Goal: Find specific page/section: Find specific page/section

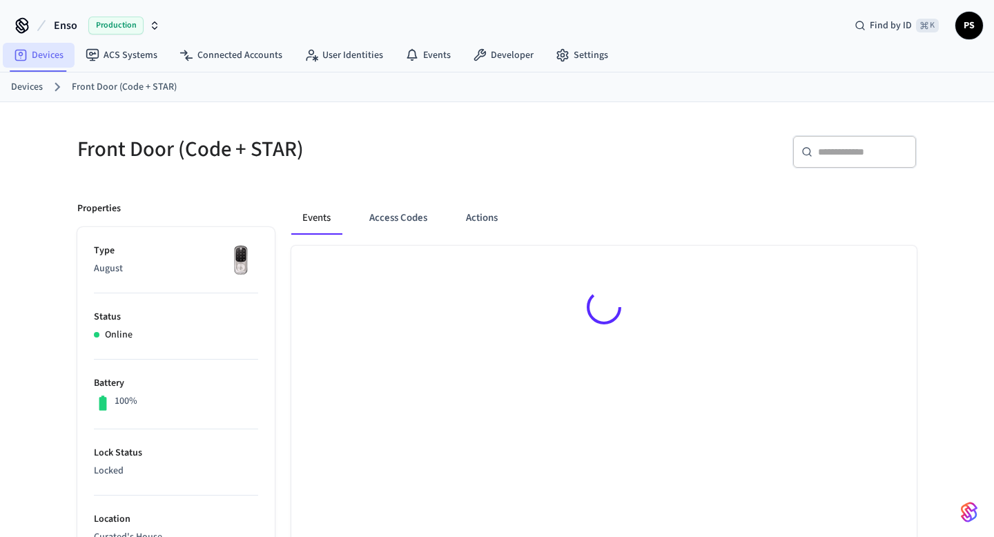
click at [49, 60] on link "Devices" at bounding box center [39, 55] width 72 height 25
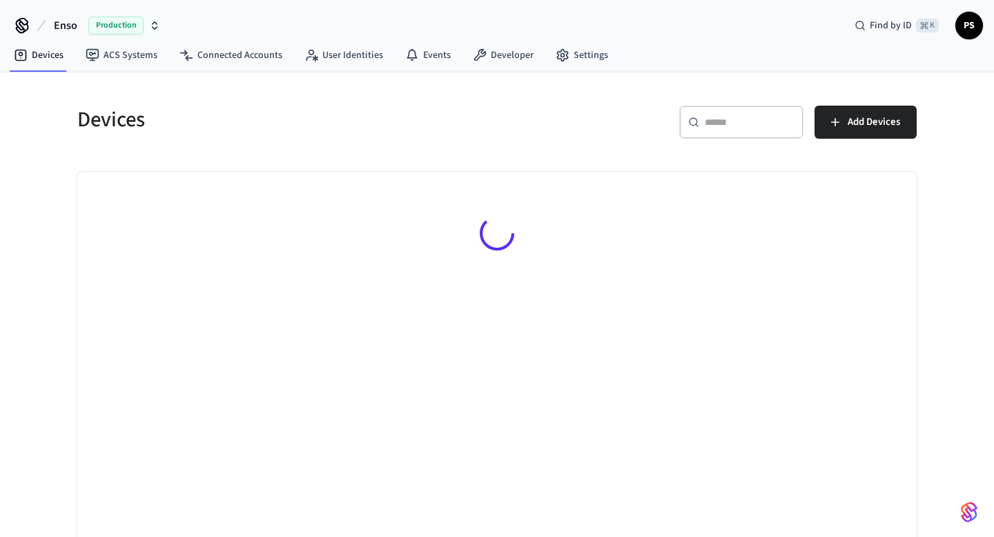
click at [716, 116] on input "text" at bounding box center [749, 122] width 90 height 14
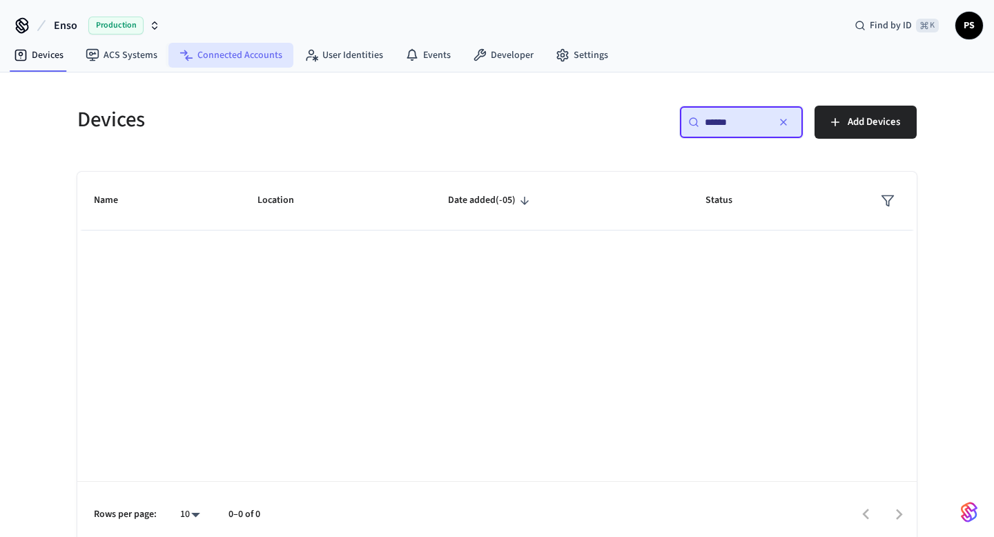
type input "******"
click at [220, 61] on link "Connected Accounts" at bounding box center [230, 55] width 125 height 25
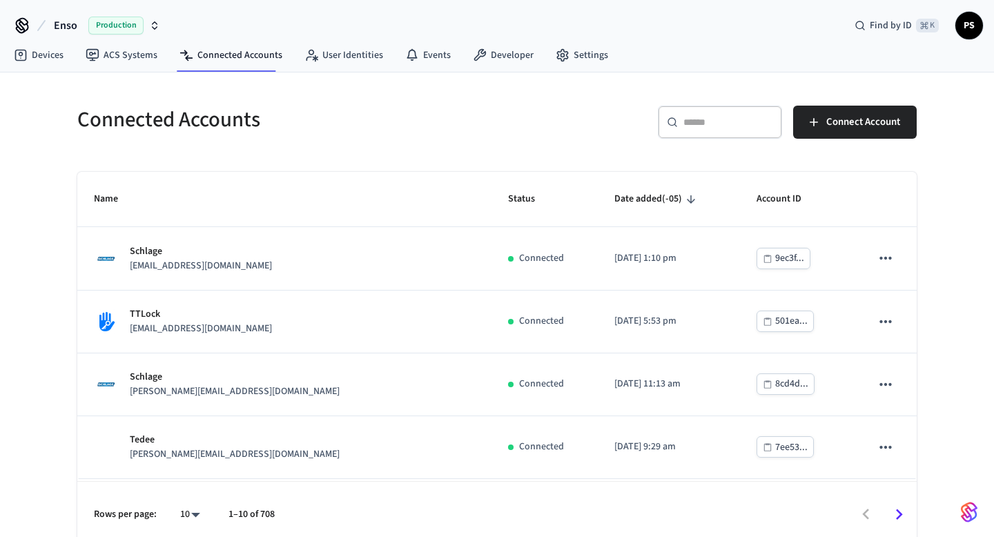
click at [705, 114] on div "​ ​" at bounding box center [720, 122] width 124 height 33
paste input "**********"
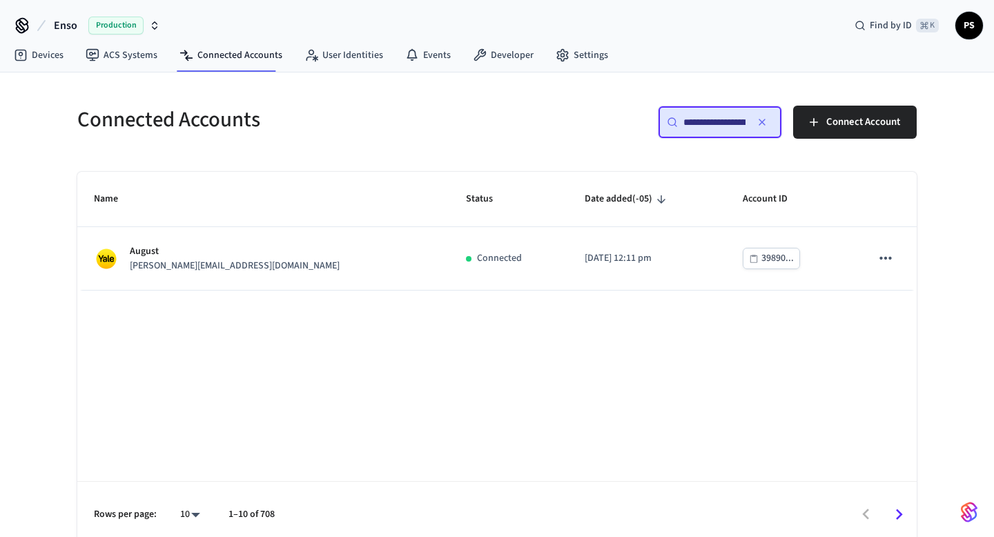
scroll to position [0, 105]
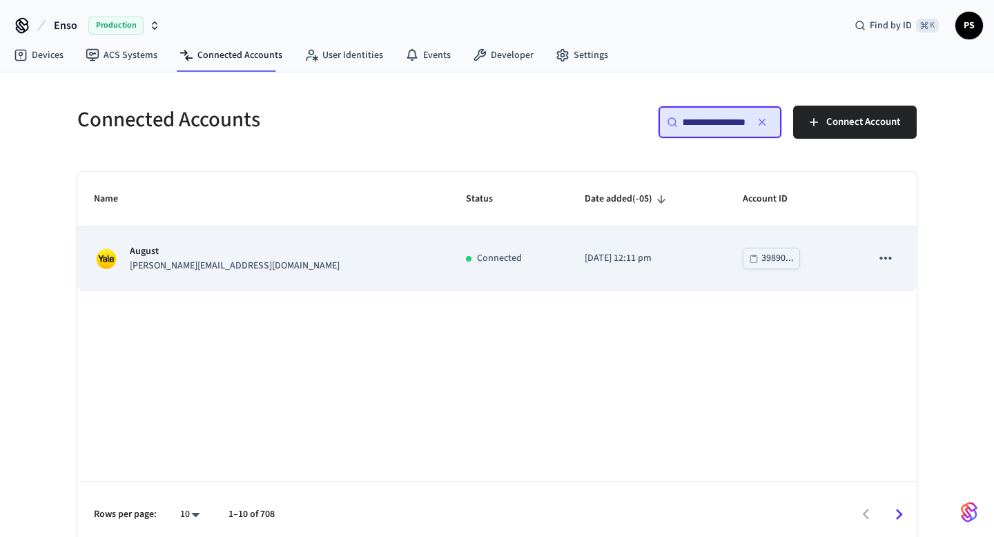
type input "**********"
click at [176, 272] on p "[PERSON_NAME][EMAIL_ADDRESS][DOMAIN_NAME]" at bounding box center [235, 266] width 210 height 14
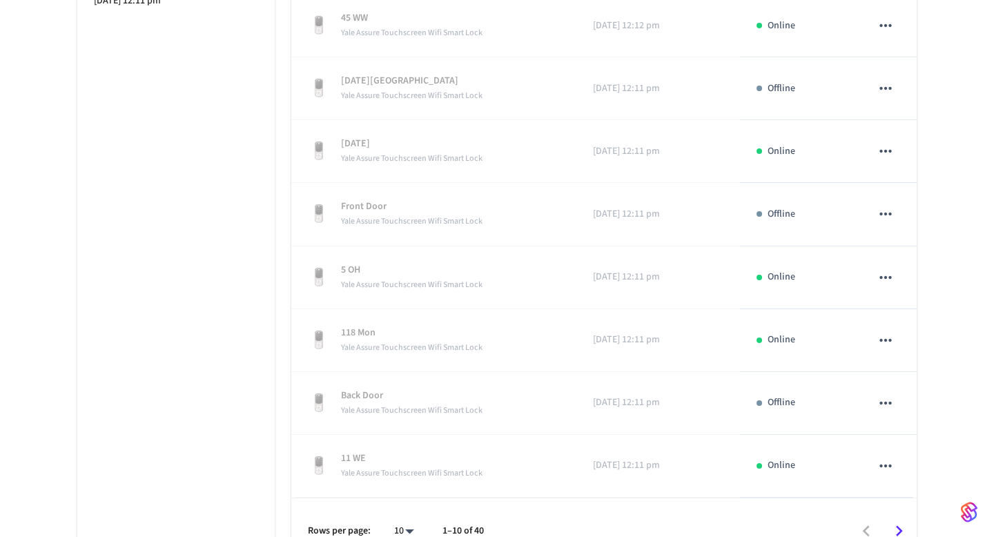
scroll to position [473, 0]
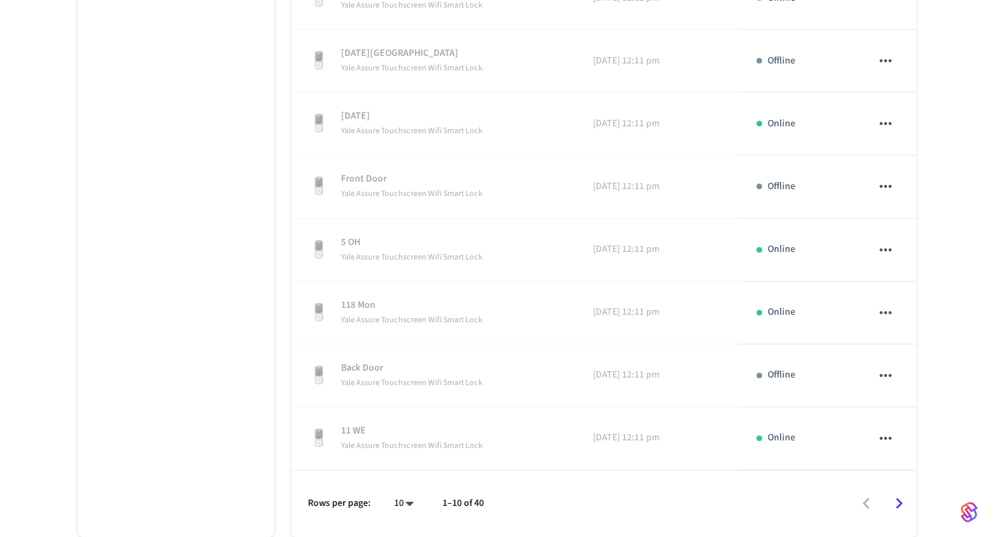
click at [417, 502] on body "Enso Production Find by ID ⌘ K PS Devices ACS Systems Connected Accounts User I…" at bounding box center [497, 31] width 994 height 1009
click at [398, 491] on li "All" at bounding box center [398, 496] width 37 height 37
type input "**"
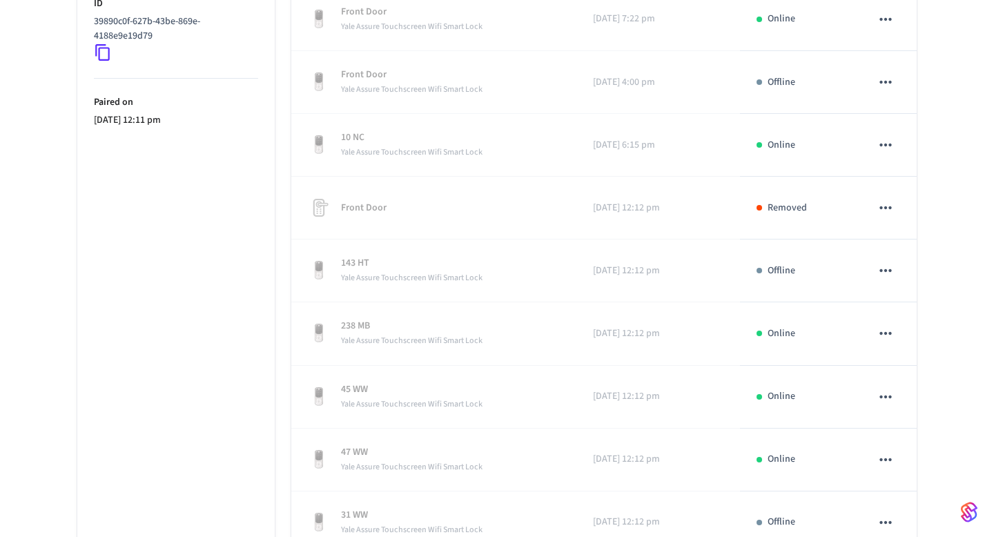
scroll to position [76, 0]
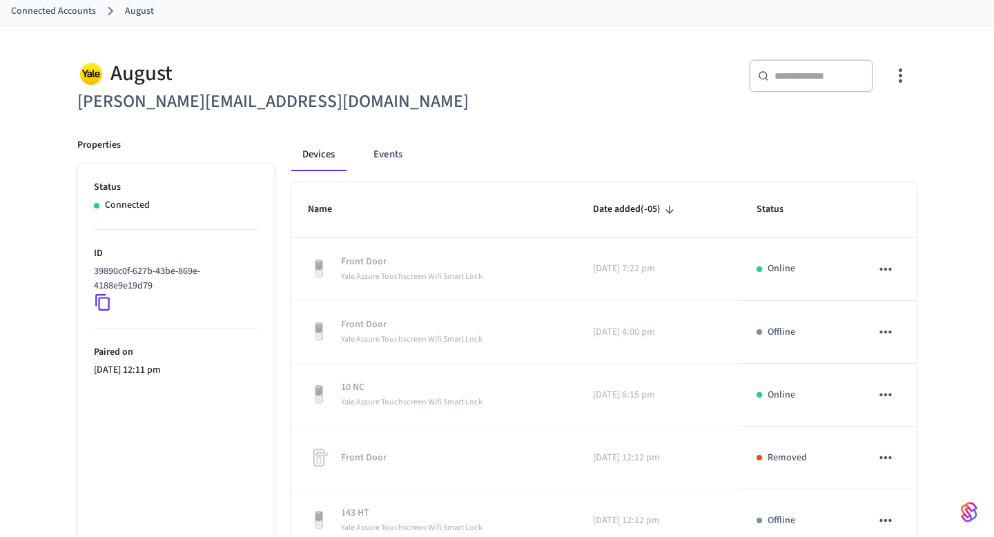
click at [815, 82] on div "​ ​" at bounding box center [811, 75] width 124 height 33
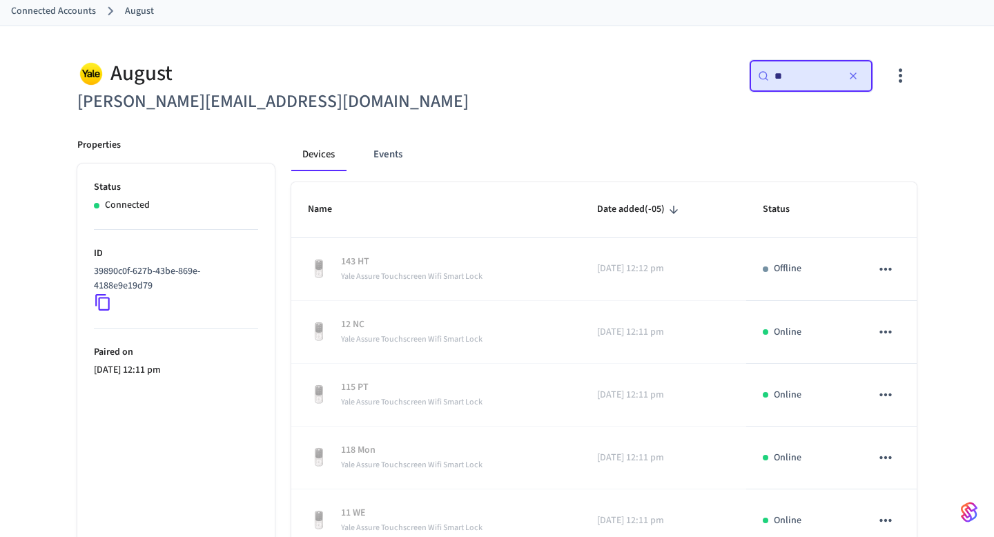
type input "*"
click at [771, 215] on span "Status" at bounding box center [778, 209] width 45 height 21
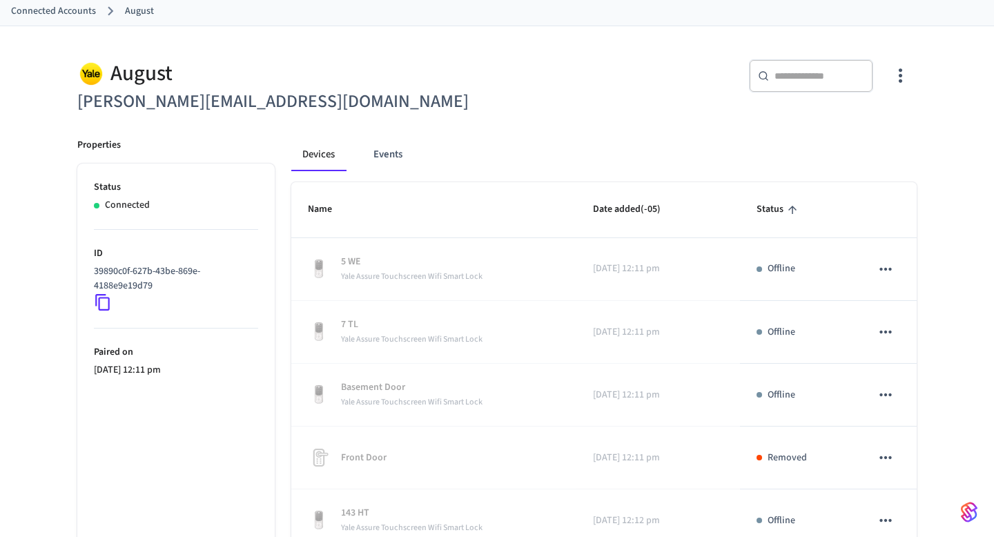
click at [771, 215] on span "Status" at bounding box center [778, 209] width 45 height 21
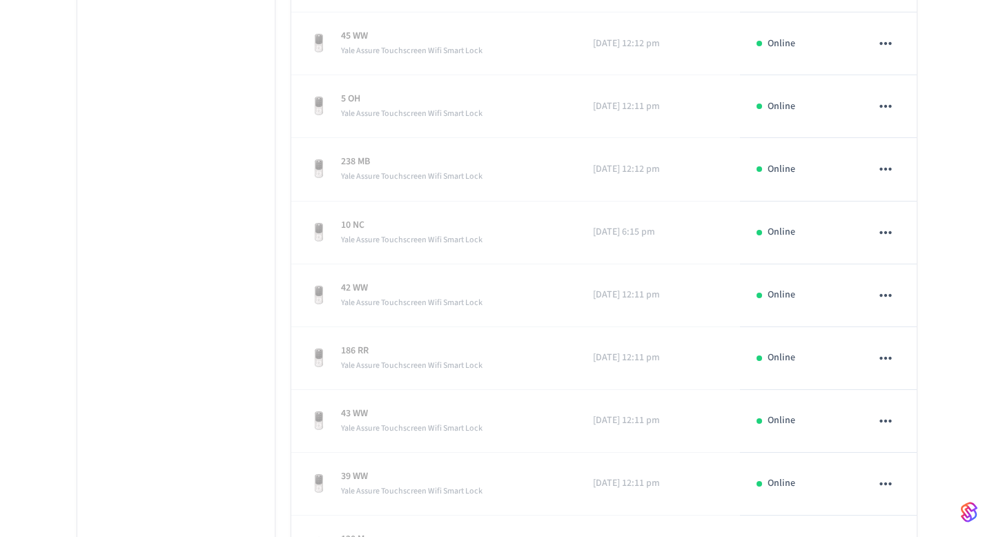
scroll to position [0, 0]
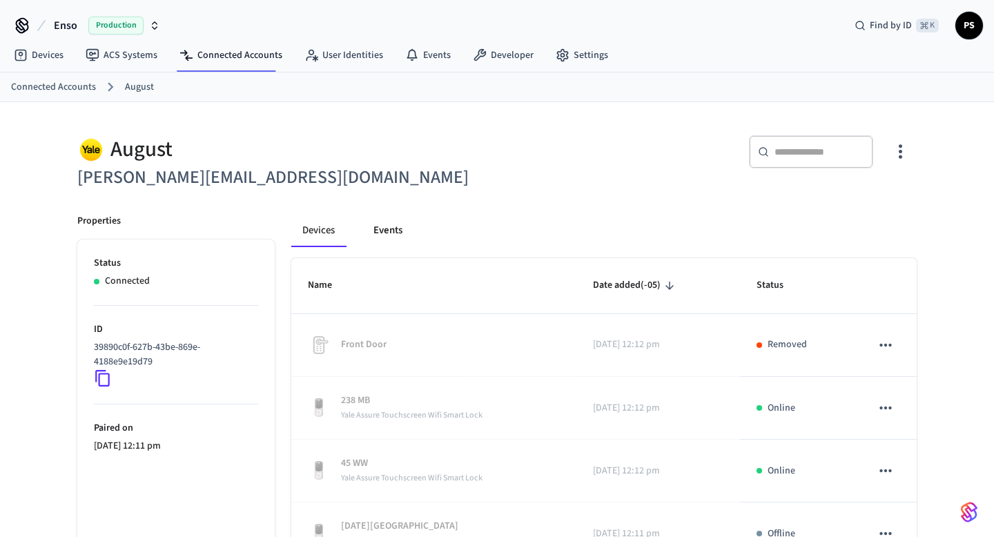
click at [387, 235] on button "Events" at bounding box center [387, 230] width 51 height 33
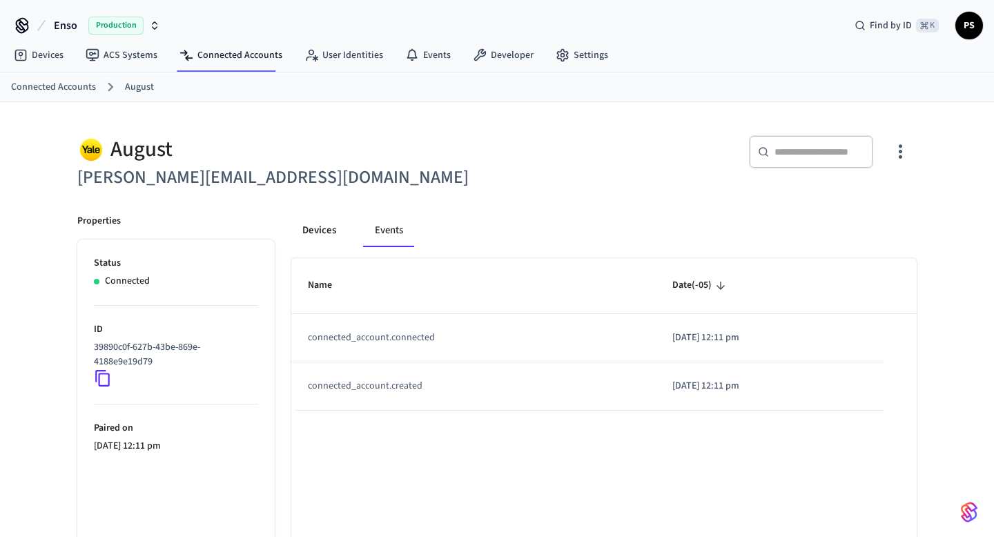
click at [326, 233] on button "Devices" at bounding box center [319, 230] width 56 height 33
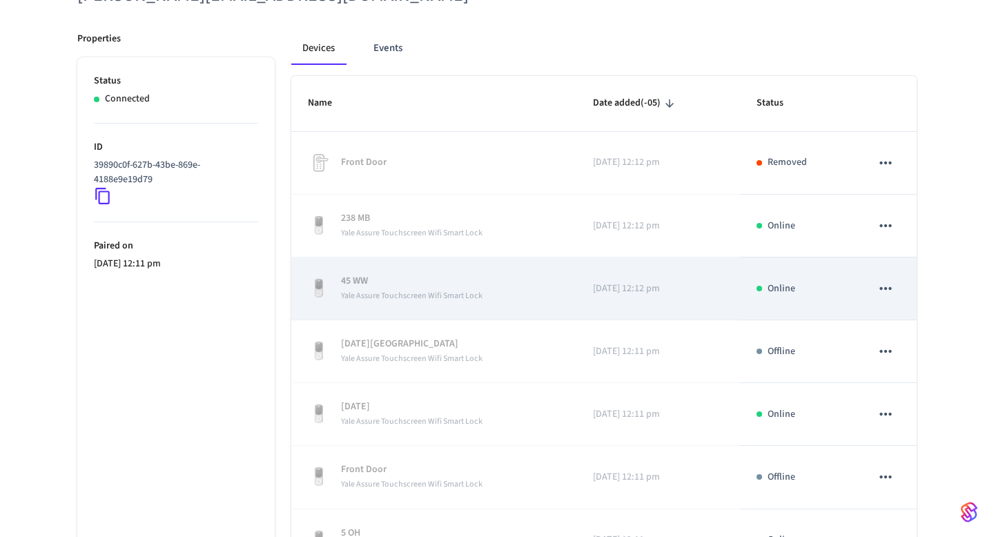
scroll to position [473, 0]
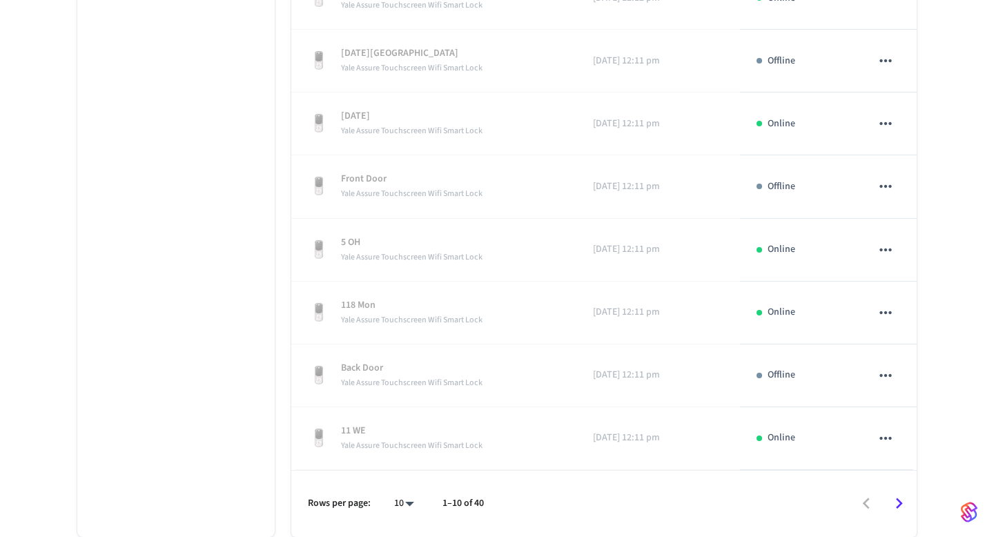
click at [406, 503] on body "Enso Production Find by ID ⌘ K PS Devices ACS Systems Connected Accounts User I…" at bounding box center [497, 31] width 994 height 1009
click at [403, 480] on li "All" at bounding box center [398, 496] width 37 height 37
type input "**"
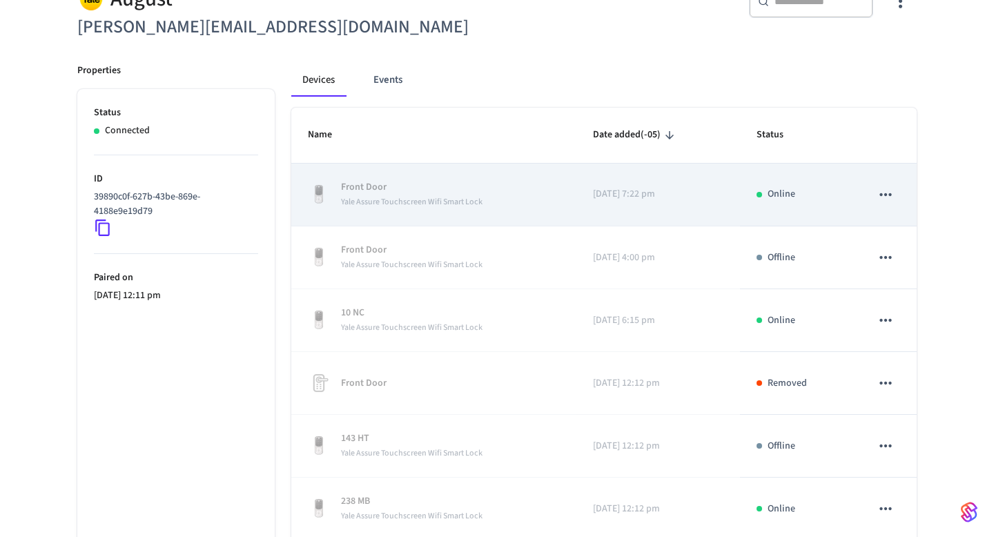
scroll to position [119, 0]
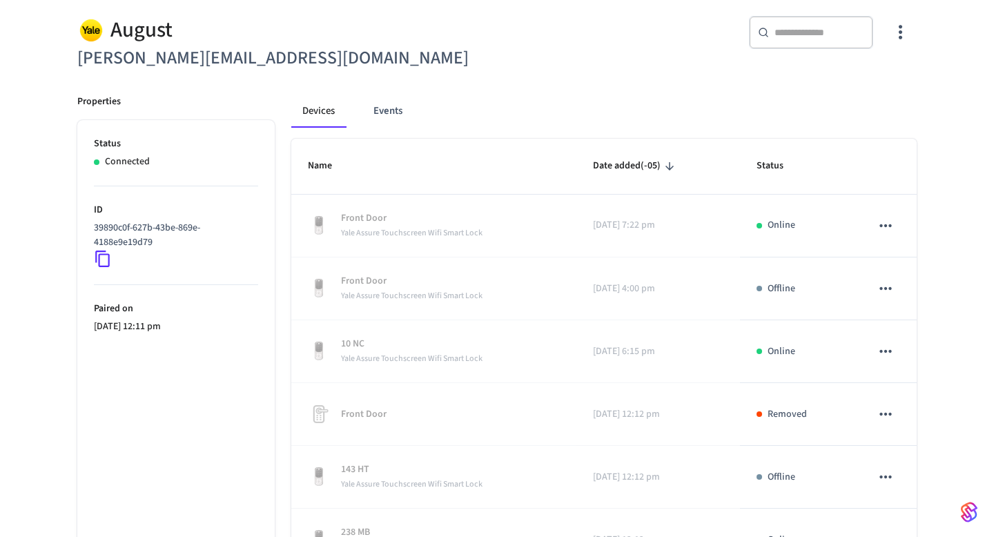
click at [800, 36] on input "text" at bounding box center [819, 33] width 90 height 14
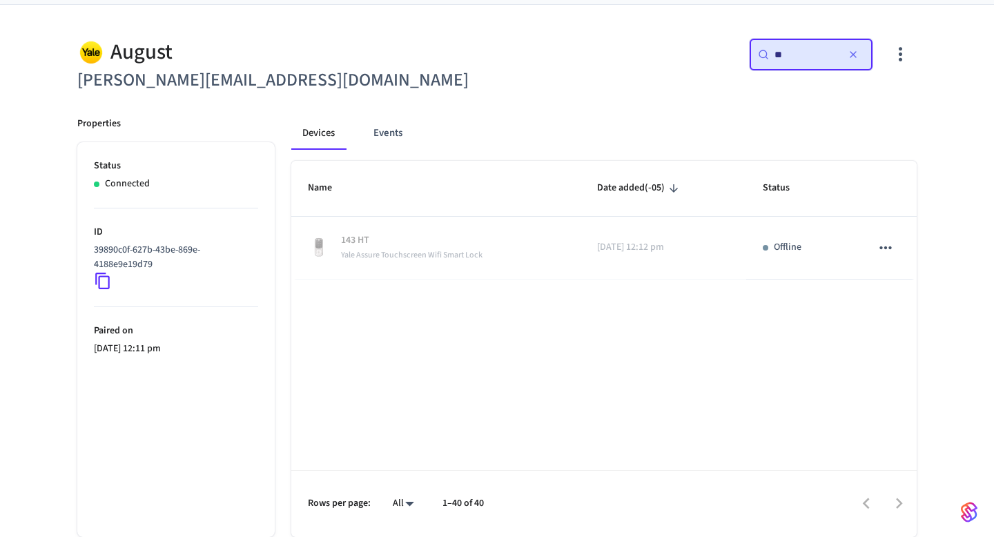
scroll to position [97, 0]
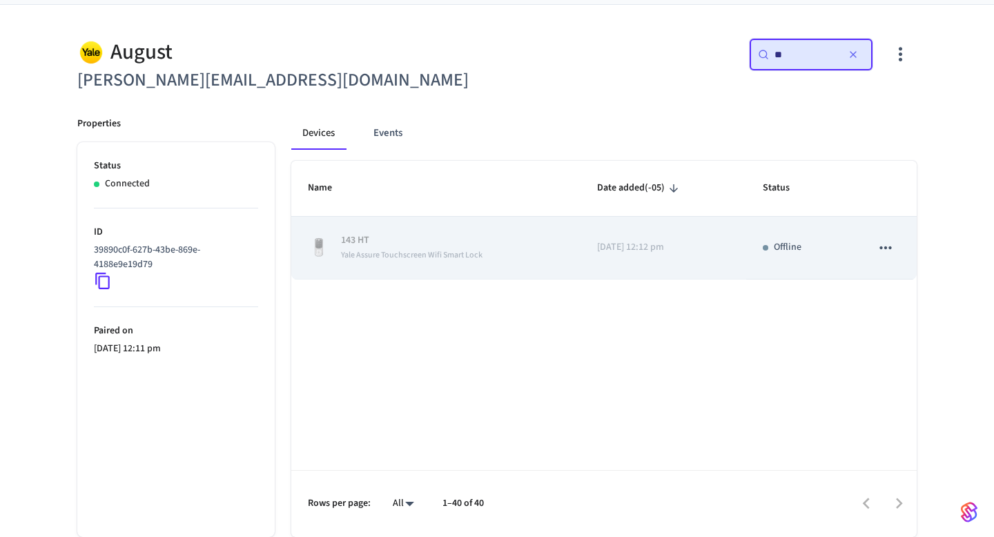
type input "**"
click at [379, 251] on span "Yale Assure Touchscreen Wifi Smart Lock" at bounding box center [411, 255] width 141 height 12
click at [353, 239] on p "143 HT" at bounding box center [411, 240] width 141 height 14
click at [882, 247] on icon "sticky table" at bounding box center [885, 248] width 18 height 18
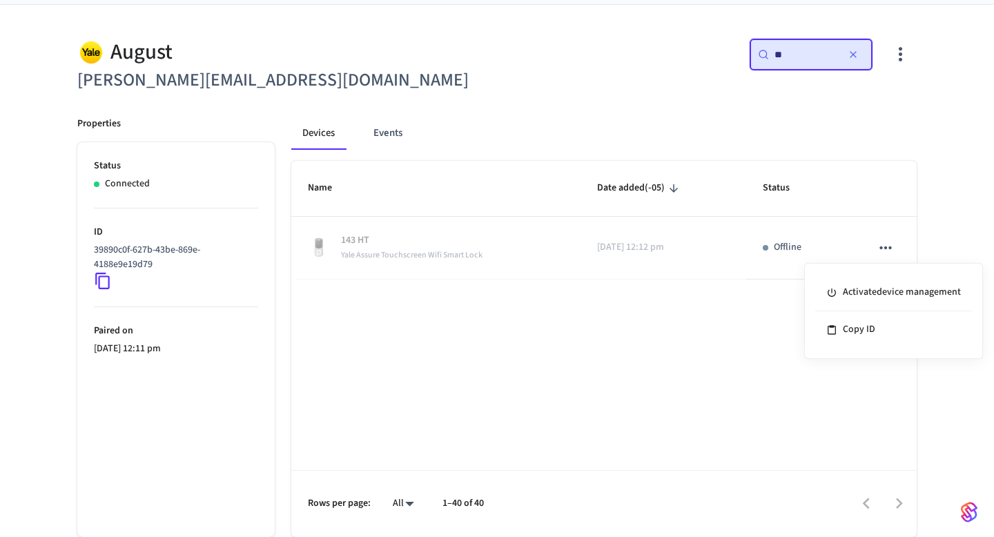
click at [811, 119] on div at bounding box center [497, 268] width 994 height 537
click at [801, 53] on input "**" at bounding box center [805, 55] width 62 height 14
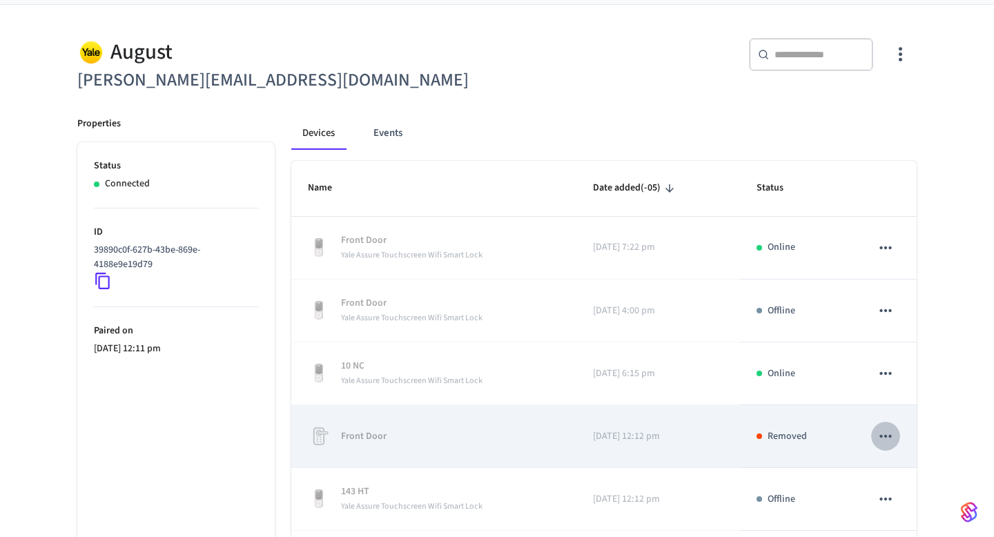
click at [882, 434] on icon "sticky table" at bounding box center [885, 436] width 18 height 18
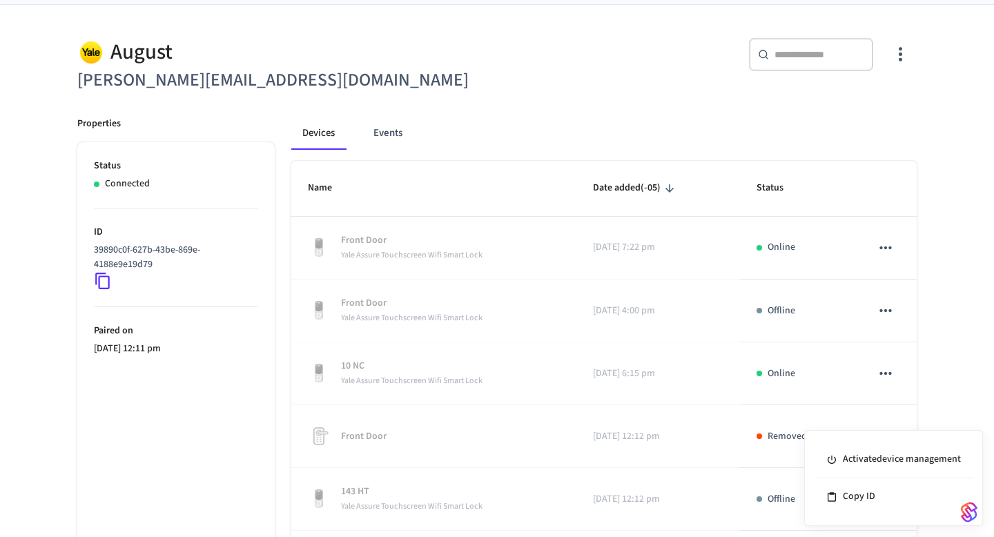
click at [872, 326] on div at bounding box center [497, 268] width 994 height 537
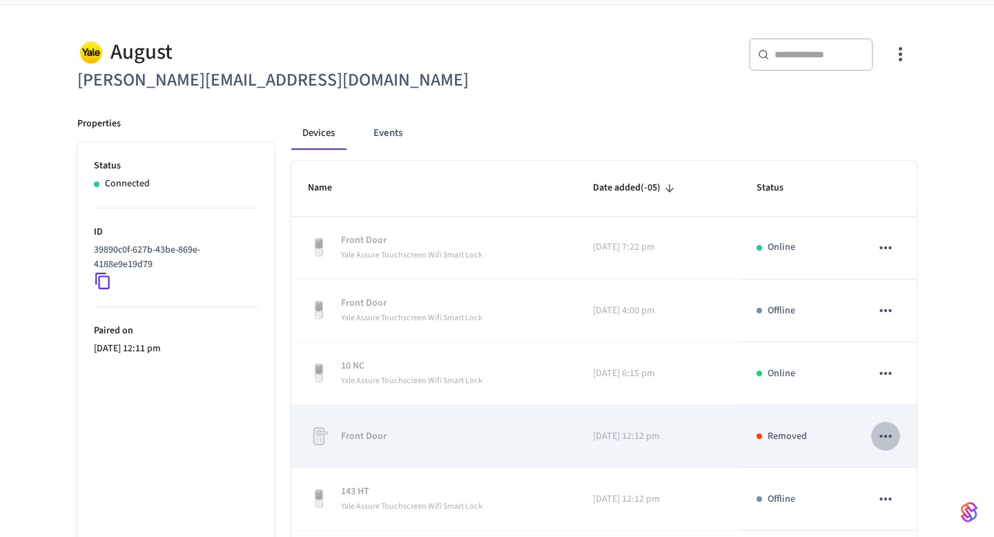
click at [885, 436] on icon "sticky table" at bounding box center [885, 436] width 12 height 3
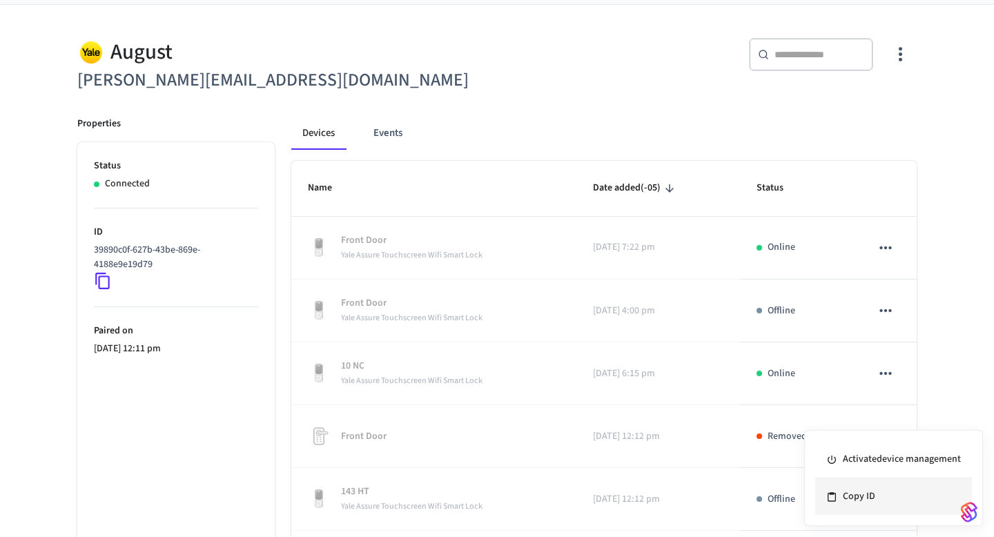
click at [859, 504] on li "Copy ID" at bounding box center [893, 496] width 157 height 37
click at [535, 42] on div "​ ​" at bounding box center [710, 60] width 411 height 44
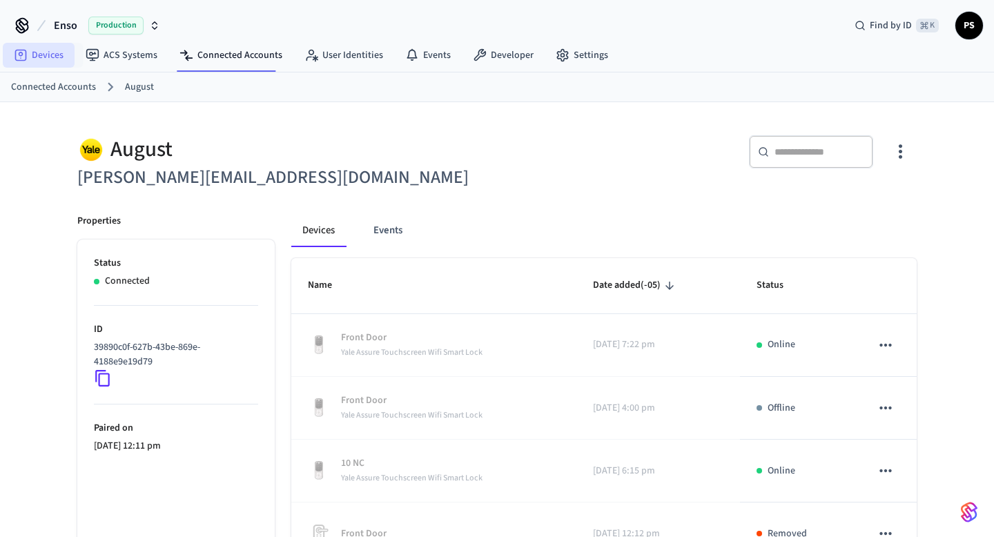
click at [70, 58] on link "Devices" at bounding box center [39, 55] width 72 height 25
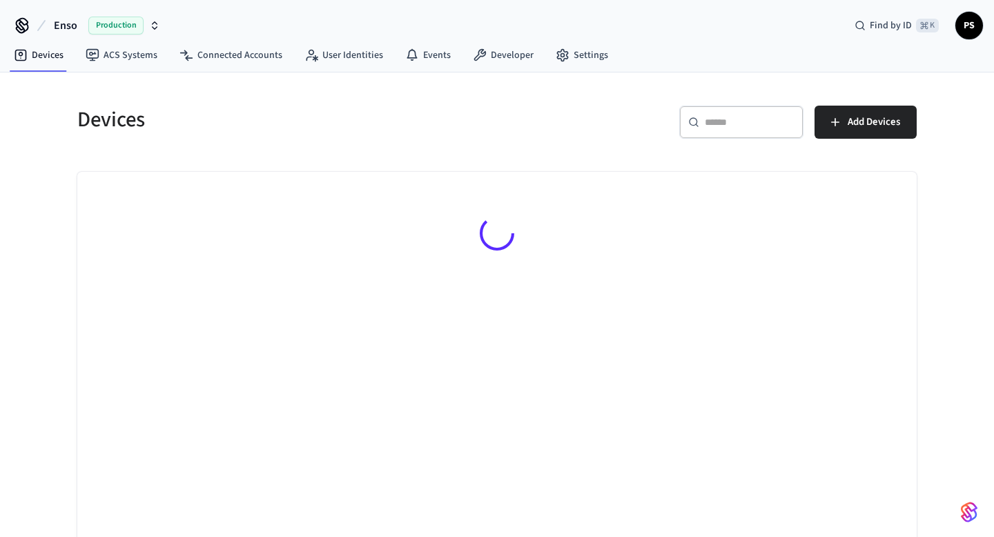
click at [731, 124] on input "text" at bounding box center [749, 122] width 90 height 14
paste input "**********"
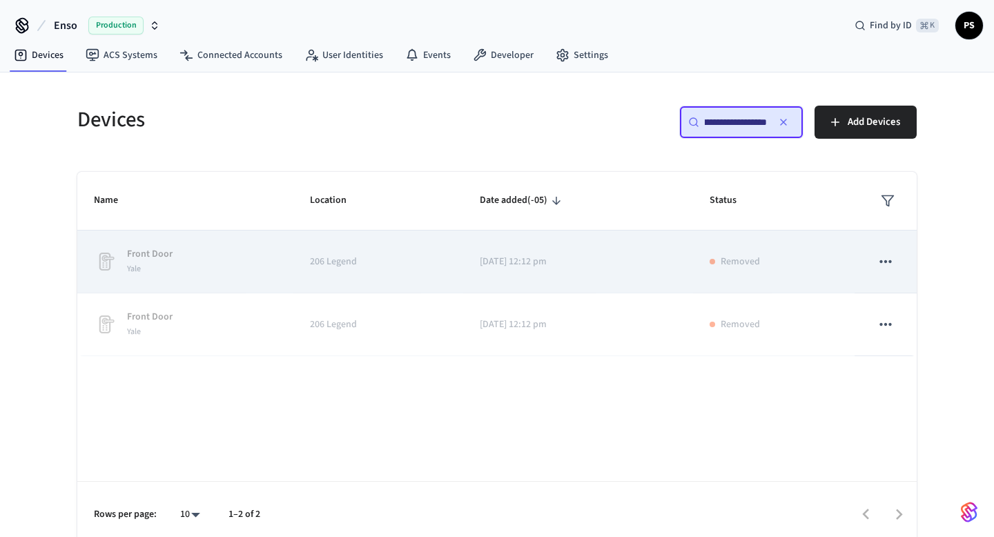
type input "**********"
click at [174, 272] on div "Front Door Yale" at bounding box center [185, 261] width 183 height 29
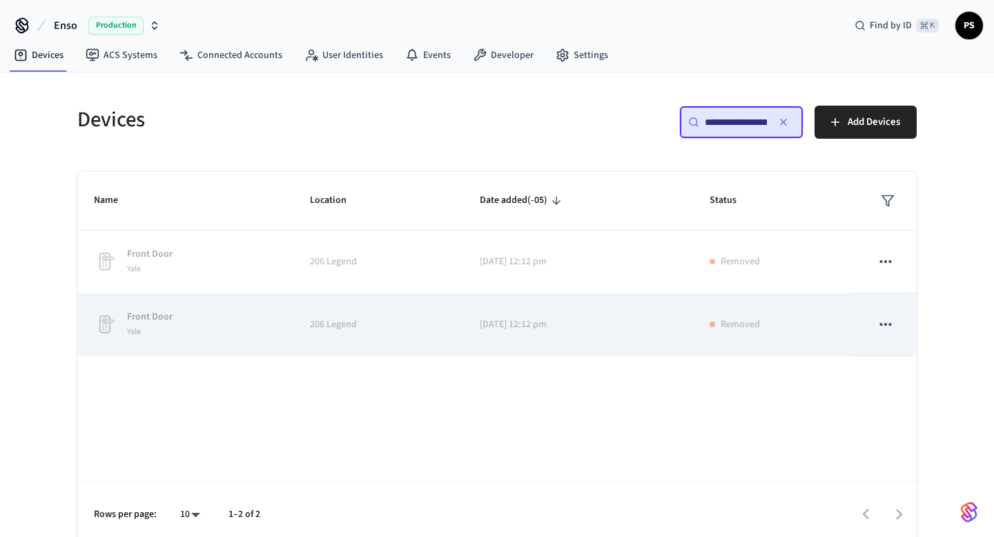
click at [188, 310] on div "Front Door Yale" at bounding box center [185, 324] width 183 height 29
click at [188, 336] on div "Front Door Yale" at bounding box center [185, 324] width 183 height 29
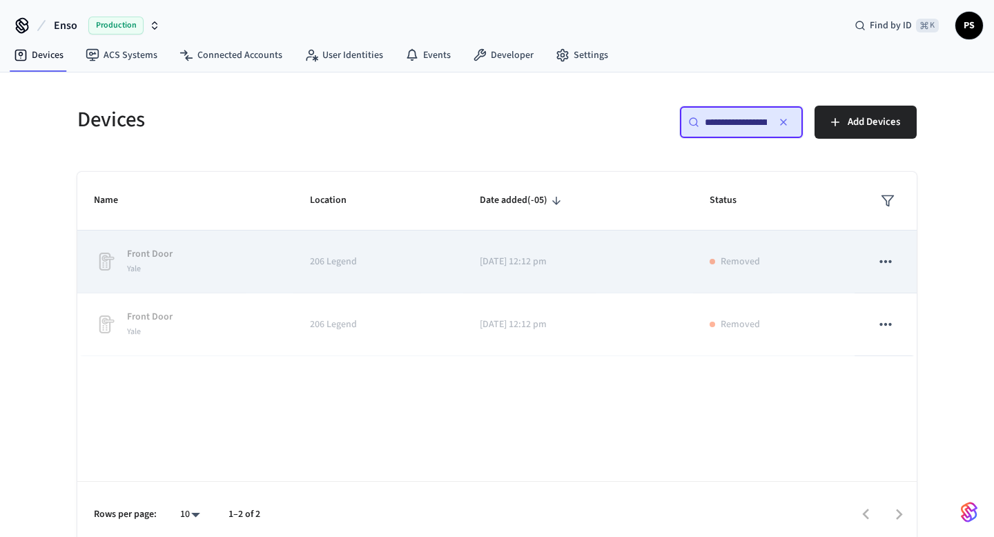
click at [187, 255] on div "Front Door Yale" at bounding box center [185, 261] width 183 height 29
click at [897, 260] on button "sticky table" at bounding box center [885, 261] width 29 height 29
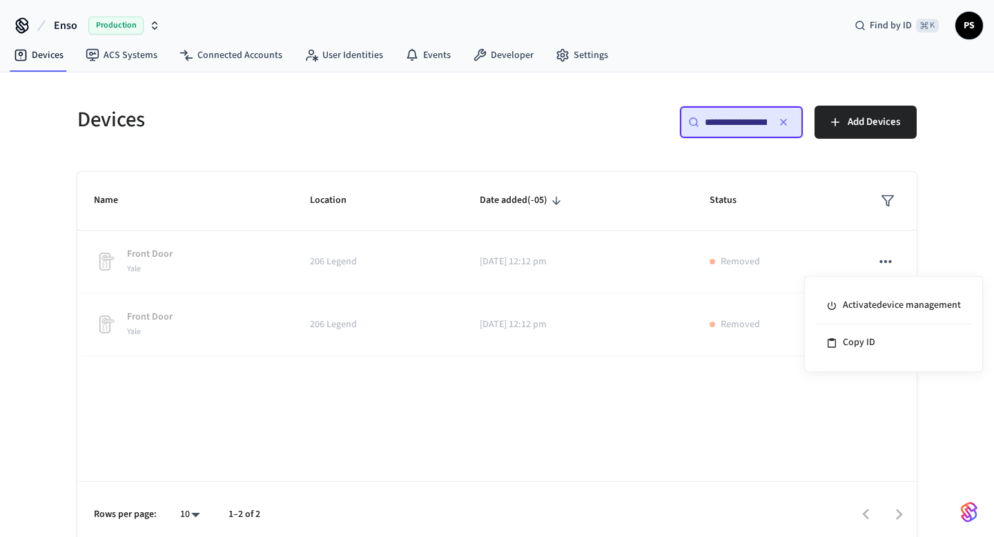
click at [500, 340] on div at bounding box center [497, 268] width 994 height 537
